Goal: Information Seeking & Learning: Learn about a topic

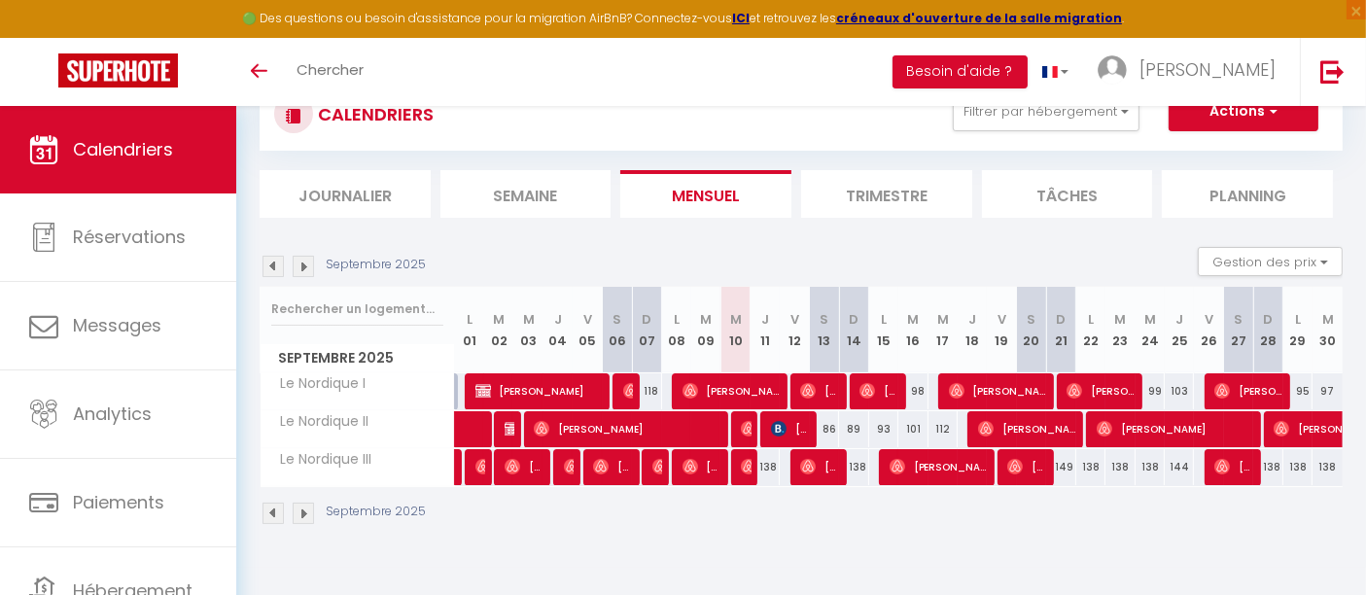
click at [302, 515] on img at bounding box center [303, 513] width 21 height 21
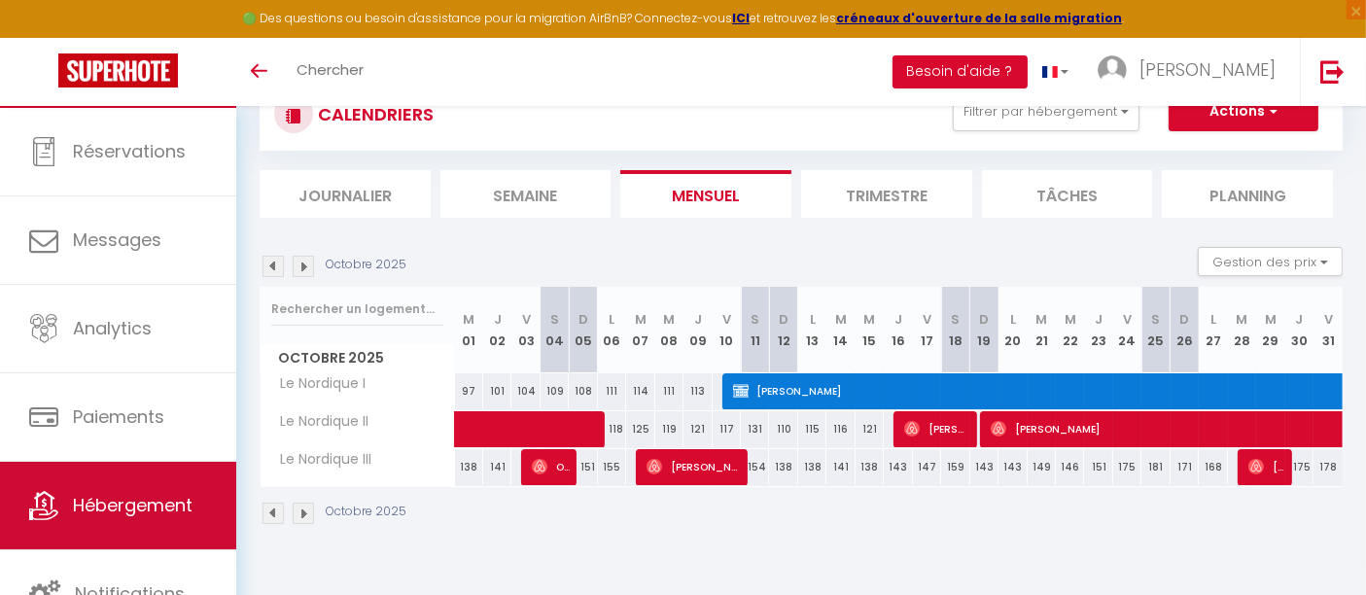
scroll to position [86, 0]
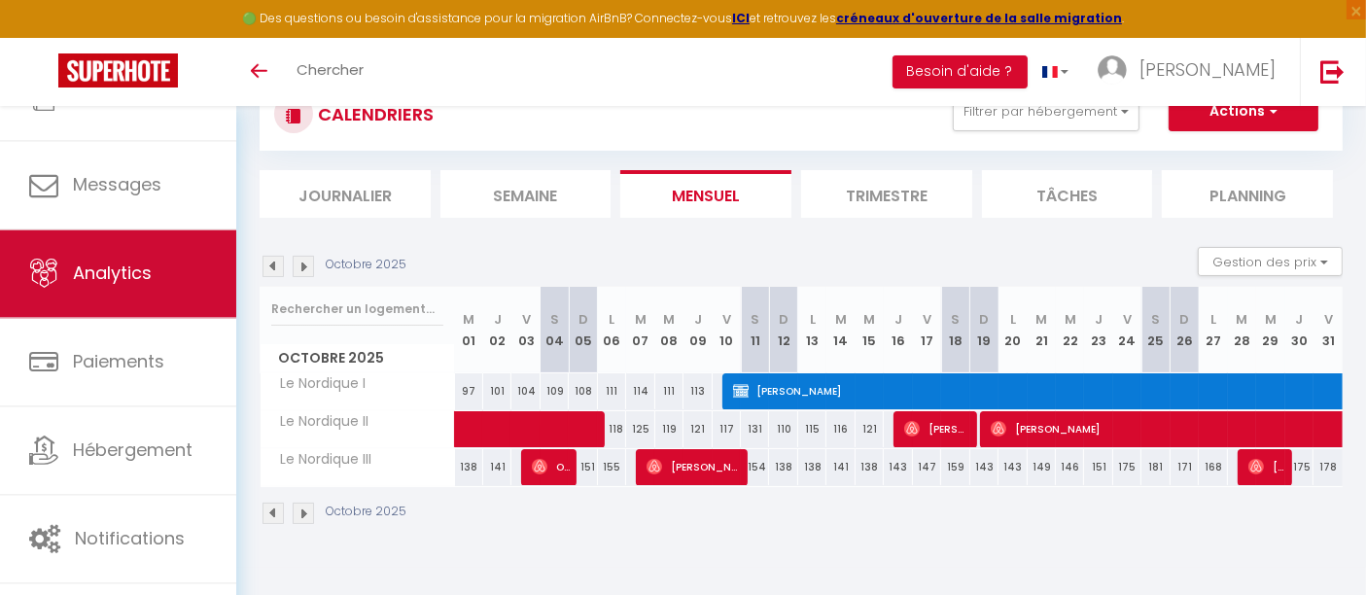
click at [123, 243] on link "Analytics" at bounding box center [118, 274] width 236 height 88
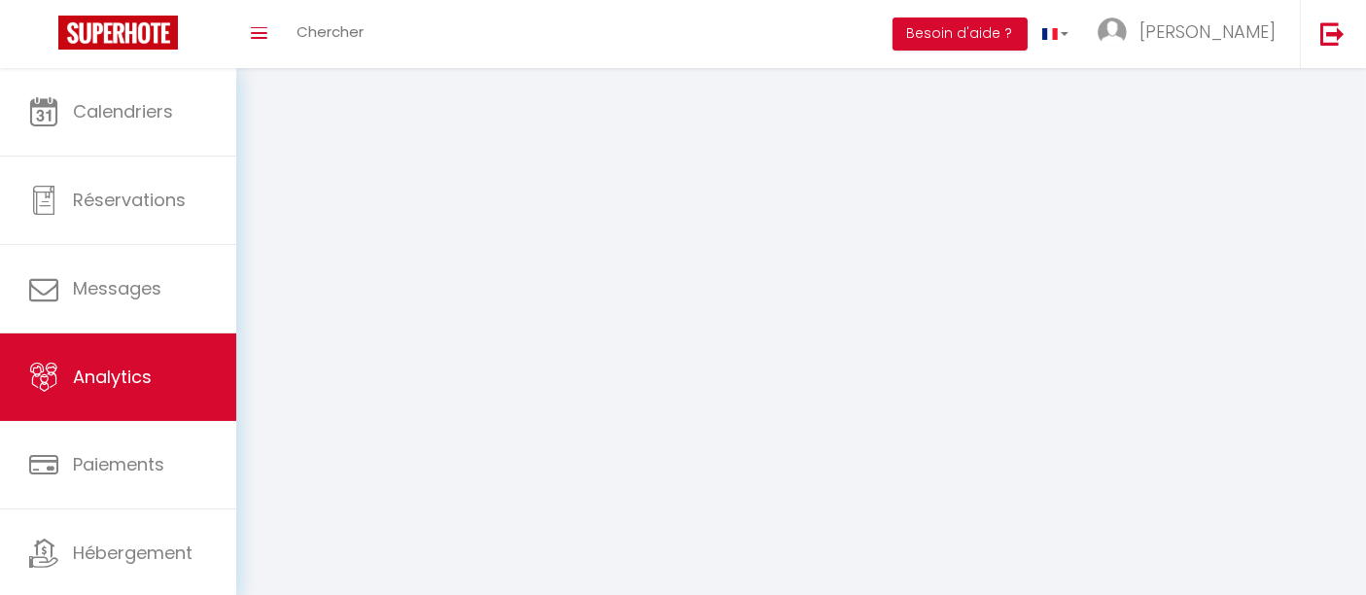
select select "2025"
select select "9"
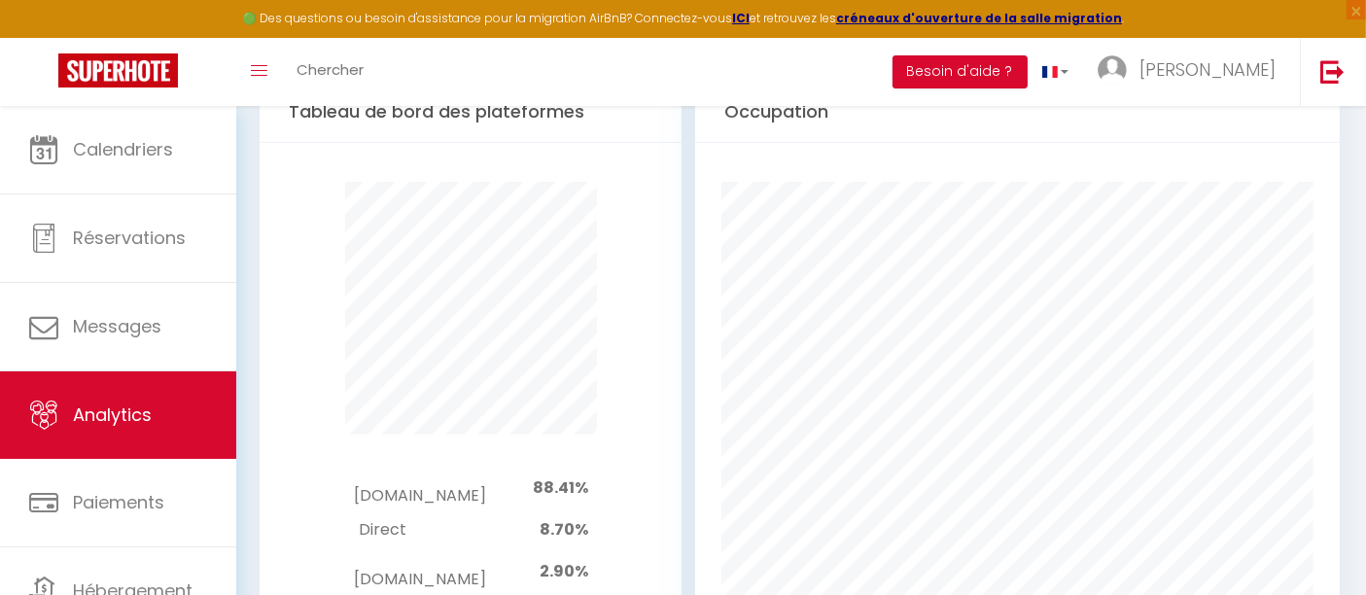
scroll to position [1049, 0]
